Goal: Find specific page/section

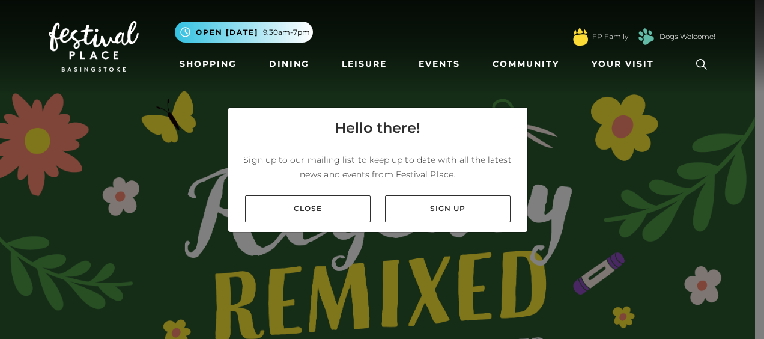
click at [699, 64] on icon at bounding box center [701, 64] width 18 height 18
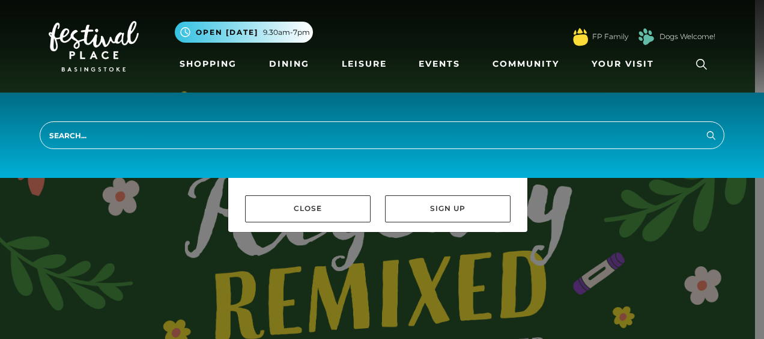
click at [94, 136] on input "search" at bounding box center [382, 135] width 684 height 28
click at [67, 133] on input "search" at bounding box center [382, 135] width 684 height 28
click at [551, 138] on input "search" at bounding box center [382, 135] width 684 height 28
click at [192, 58] on link "Shopping" at bounding box center [208, 64] width 67 height 22
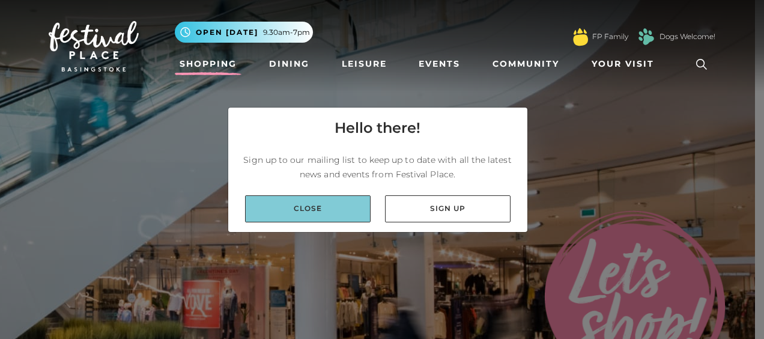
click at [330, 208] on link "Close" at bounding box center [307, 208] width 125 height 27
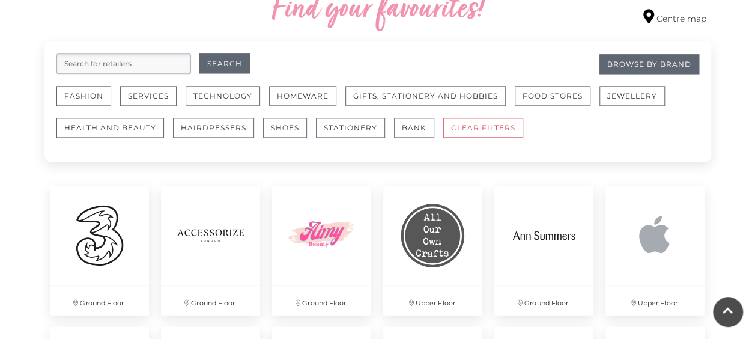
scroll to position [720, 0]
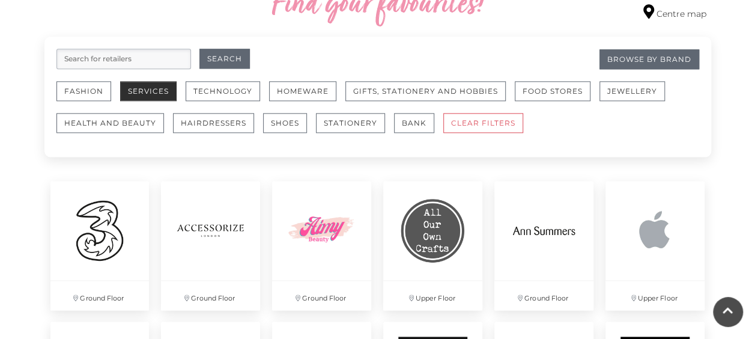
click at [137, 89] on button "Services" at bounding box center [148, 91] width 56 height 20
